Goal: Information Seeking & Learning: Learn about a topic

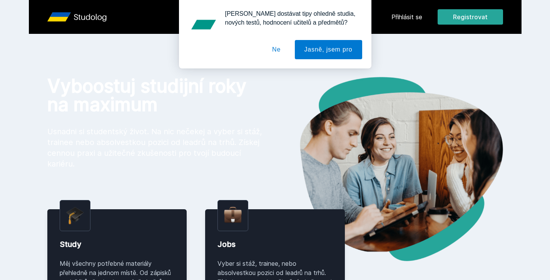
click at [408, 14] on div "[PERSON_NAME] dostávat tipy ohledně studia, nových testů, hodnocení učitelů a p…" at bounding box center [275, 34] width 550 height 68
click at [407, 19] on div "[PERSON_NAME] dostávat tipy ohledně studia, nových testů, hodnocení učitelů a p…" at bounding box center [275, 34] width 550 height 68
click at [277, 47] on button "Ne" at bounding box center [276, 49] width 28 height 19
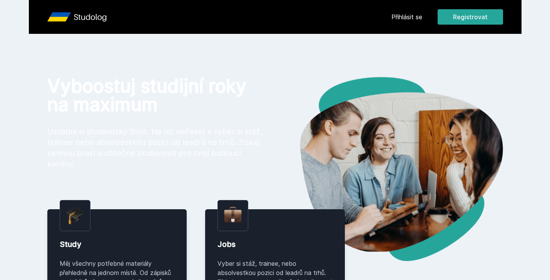
click at [402, 15] on link "Přihlásit se" at bounding box center [406, 16] width 31 height 9
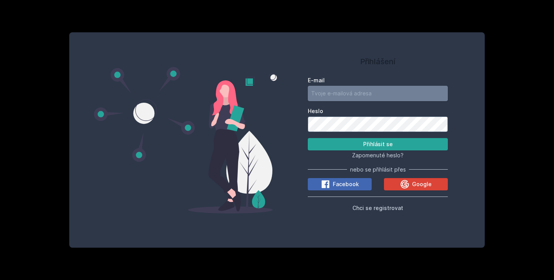
click at [365, 96] on input "E-mail" at bounding box center [378, 93] width 140 height 15
click at [429, 183] on span "Google" at bounding box center [422, 184] width 20 height 8
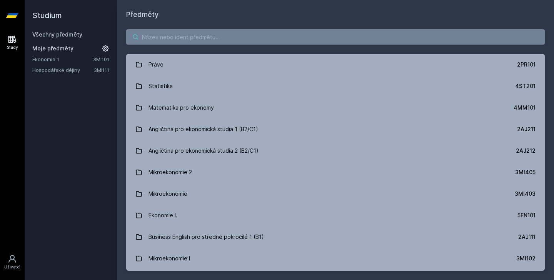
click at [210, 42] on input "search" at bounding box center [335, 36] width 419 height 15
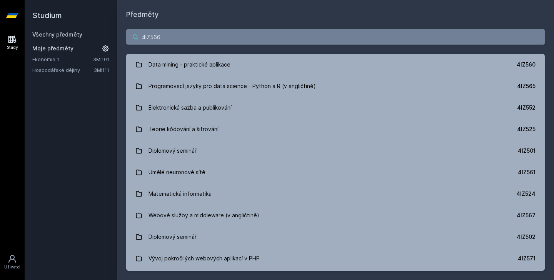
type input "4IZ566"
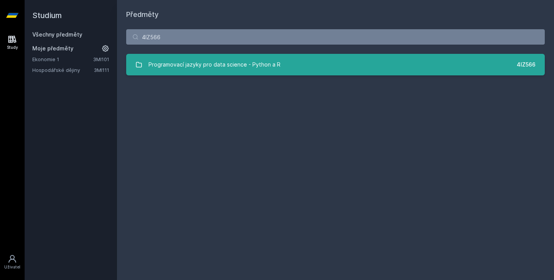
click at [206, 57] on div "Programovací jazyky pro data science - Python a R" at bounding box center [215, 64] width 132 height 15
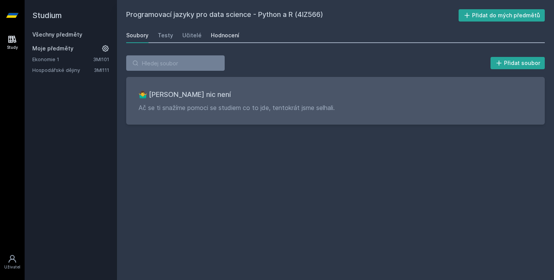
click at [212, 39] on link "Hodnocení" at bounding box center [225, 35] width 28 height 15
